Goal: Find specific page/section: Find specific page/section

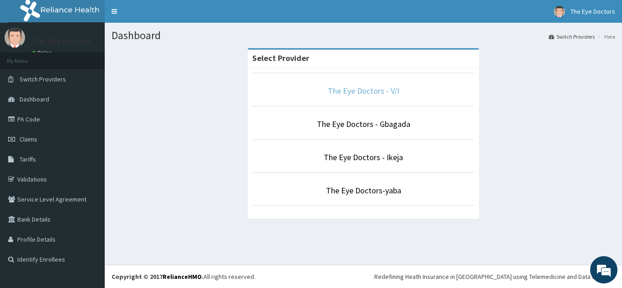
click at [353, 91] on link "The Eye Doctors - V/I" at bounding box center [364, 91] width 72 height 10
